Goal: Task Accomplishment & Management: Manage account settings

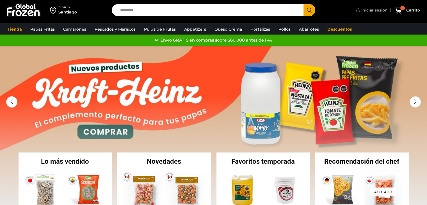
click at [373, 9] on span "Iniciar sesión" at bounding box center [374, 10] width 28 height 6
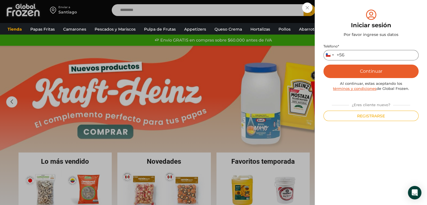
click at [363, 53] on input "Teléfono *" at bounding box center [370, 55] width 95 height 10
type input "*********"
click at [363, 69] on button "Continuar" at bounding box center [370, 71] width 95 height 13
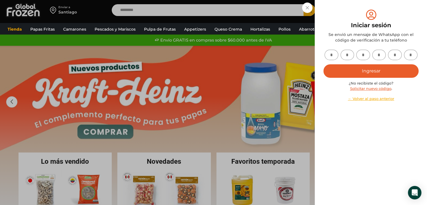
click at [334, 56] on input "text" at bounding box center [332, 55] width 14 height 10
type input "*"
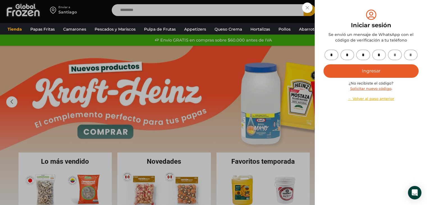
type input "*"
click at [357, 70] on button "Ingresar" at bounding box center [370, 70] width 95 height 13
click at [379, 71] on button "Ingresar" at bounding box center [370, 70] width 95 height 13
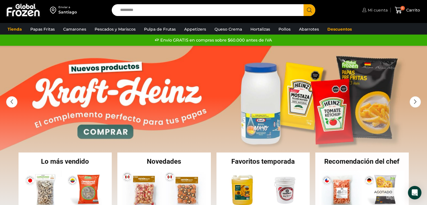
click at [382, 9] on span "Mi cuenta" at bounding box center [376, 10] width 21 height 6
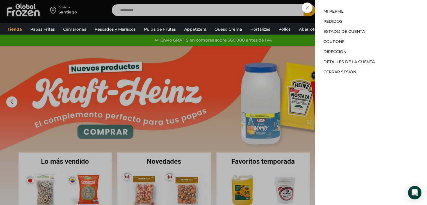
click at [332, 24] on li "Pedidos" at bounding box center [370, 21] width 95 height 10
click at [332, 22] on link "Pedidos" at bounding box center [332, 21] width 19 height 5
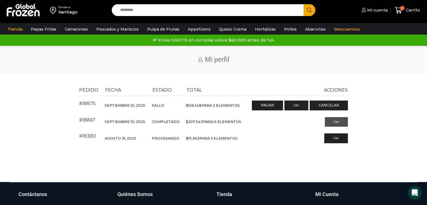
click at [335, 122] on link "Ver" at bounding box center [336, 122] width 23 height 10
click at [343, 137] on link "Ver" at bounding box center [336, 139] width 23 height 10
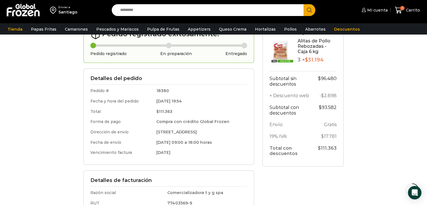
scroll to position [56, 0]
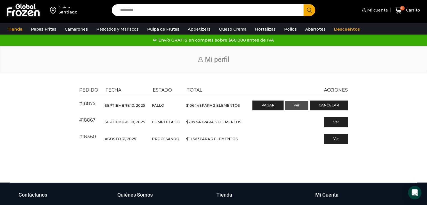
click at [305, 105] on link "Ver" at bounding box center [296, 106] width 23 height 10
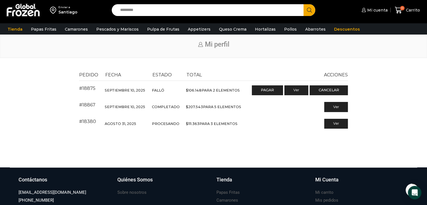
scroll to position [28, 0]
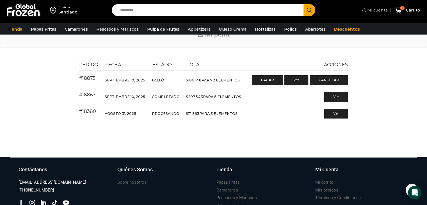
click at [370, 7] on span "Mi cuenta" at bounding box center [377, 10] width 22 height 6
click at [368, 11] on span "Mi cuenta" at bounding box center [377, 10] width 22 height 6
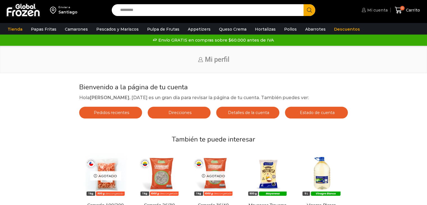
click at [382, 10] on span "Mi cuenta" at bounding box center [377, 10] width 22 height 6
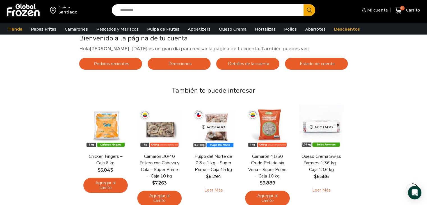
scroll to position [84, 0]
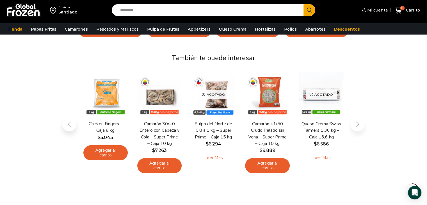
click at [361, 127] on div "Next slide" at bounding box center [358, 124] width 14 height 14
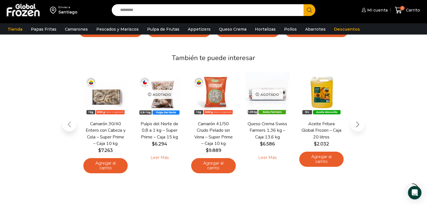
click at [361, 127] on div "Next slide" at bounding box center [358, 124] width 14 height 14
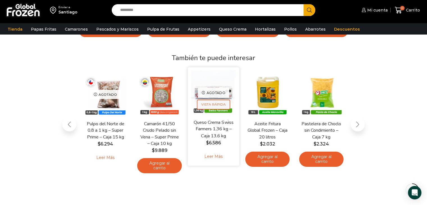
click at [225, 101] on span "Vista Rápida" at bounding box center [213, 105] width 33 height 10
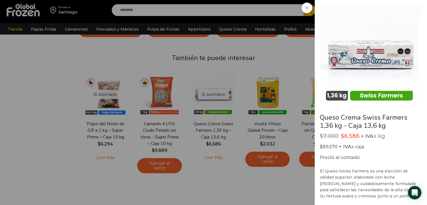
click at [306, 8] on icon at bounding box center [306, 7] width 3 height 3
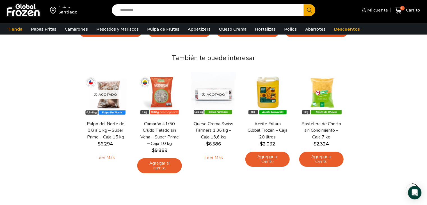
click at [352, 125] on div "Bienvenido a la página de tu cuenta Hola Angelo Guerrero , hoy es un gran día p…" at bounding box center [214, 96] width 416 height 189
click at [350, 126] on div "En stock Vista Rápida Chicken Fingers – Caja 6 kg $ 5.043 Agregar al carrito $" at bounding box center [213, 123] width 275 height 116
click at [355, 125] on div "Bienvenido a la página de tu cuenta Hola Angelo Guerrero , hoy es un gran día p…" at bounding box center [214, 96] width 416 height 189
click at [229, 28] on link "Queso Crema" at bounding box center [232, 29] width 33 height 11
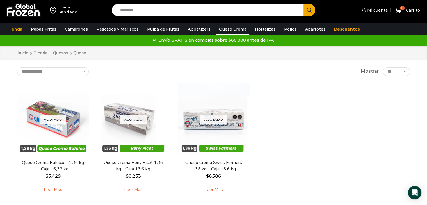
click at [140, 9] on input "Search input" at bounding box center [209, 10] width 184 height 12
